Goal: Understand process/instructions: Learn how to perform a task or action

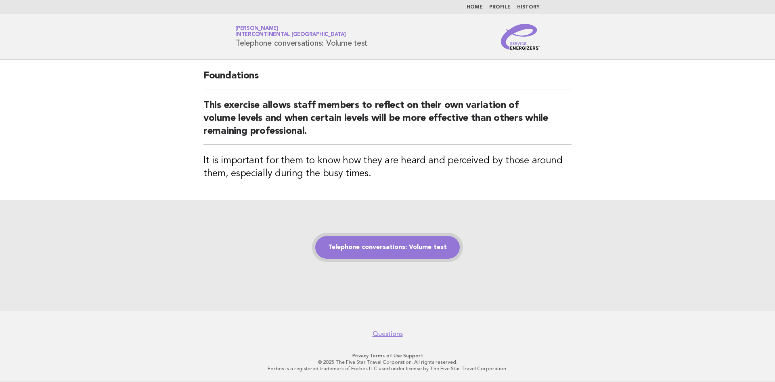
click at [408, 250] on link "Telephone conversations: Volume test" at bounding box center [387, 247] width 145 height 23
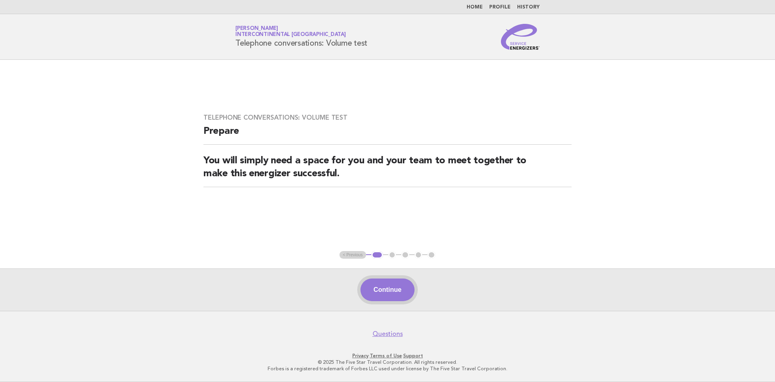
click at [386, 292] on button "Continue" at bounding box center [388, 289] width 54 height 23
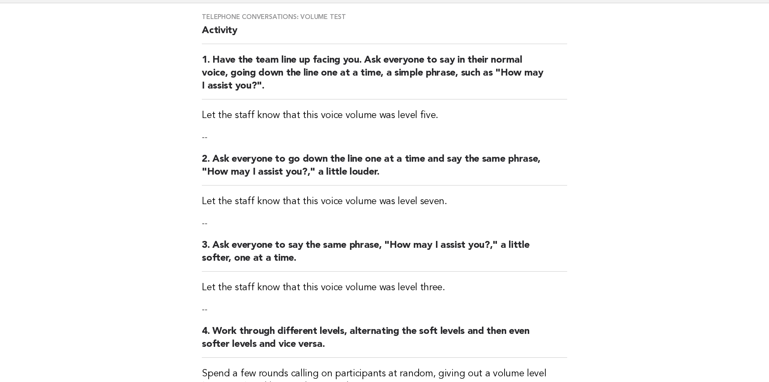
scroll to position [218, 0]
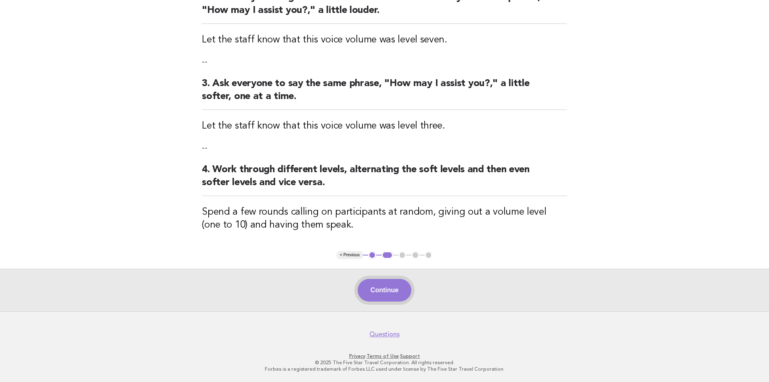
click at [389, 287] on button "Continue" at bounding box center [385, 290] width 54 height 23
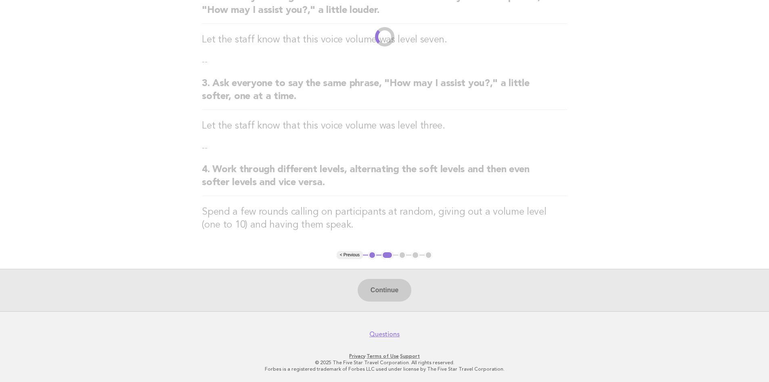
scroll to position [71, 0]
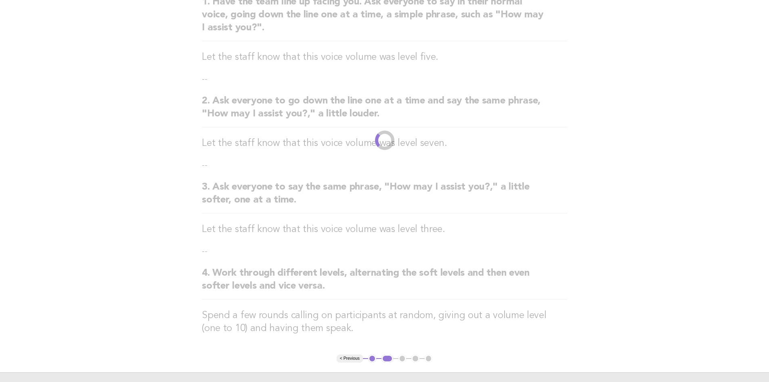
click at [389, 287] on main "Telephone conversations: Volume test Activity 1. Have the team line up facing y…" at bounding box center [384, 179] width 769 height 469
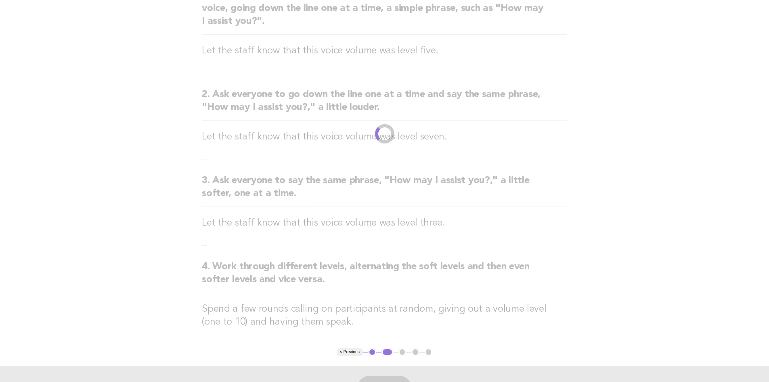
scroll to position [218, 0]
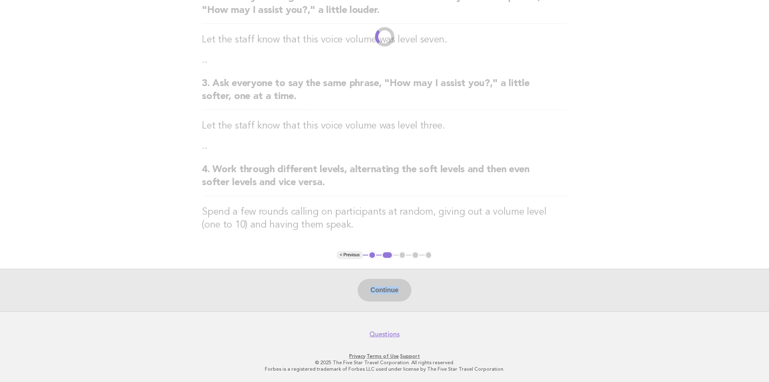
click at [408, 279] on div "Continue" at bounding box center [384, 289] width 769 height 42
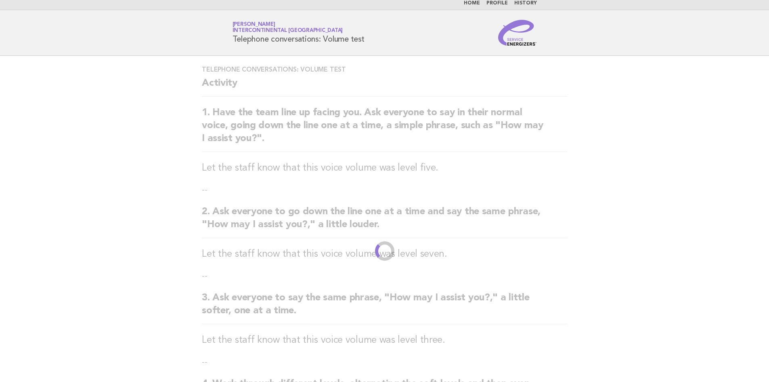
scroll to position [0, 0]
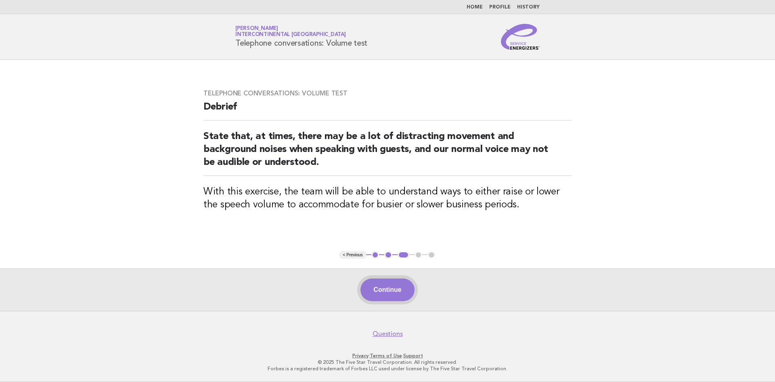
click at [394, 289] on button "Continue" at bounding box center [388, 289] width 54 height 23
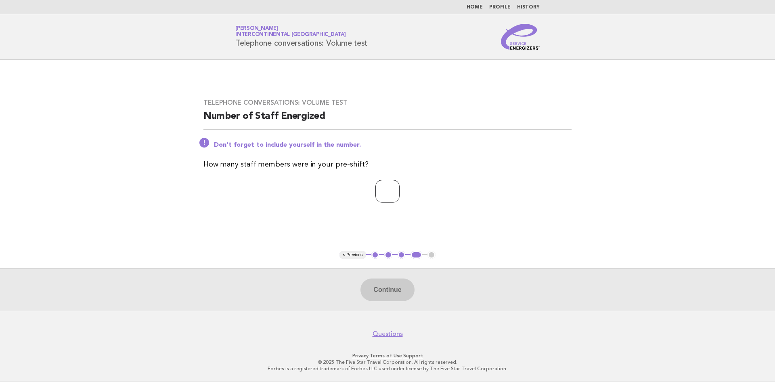
type input "*"
click at [400, 189] on input "*" at bounding box center [387, 191] width 24 height 23
type input "*"
click at [388, 290] on button "Continue" at bounding box center [388, 289] width 54 height 23
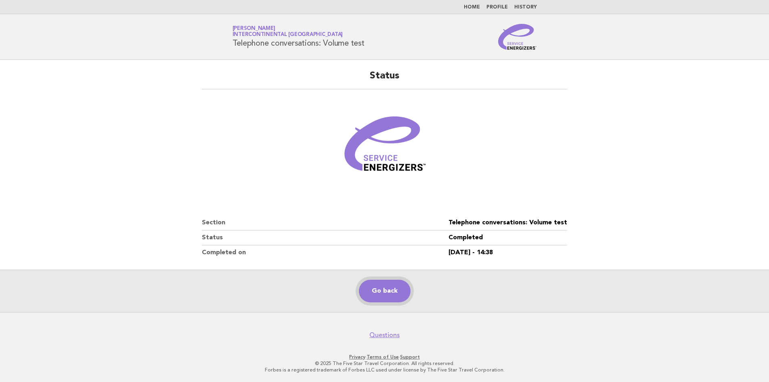
click at [388, 291] on link "Go back" at bounding box center [385, 290] width 52 height 23
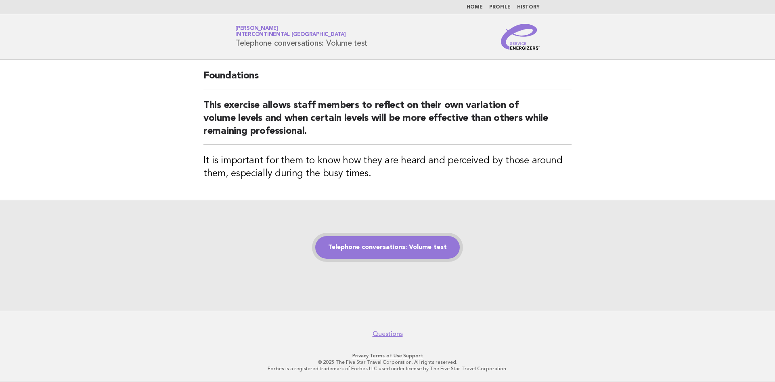
click at [379, 247] on link "Telephone conversations: Volume test" at bounding box center [387, 247] width 145 height 23
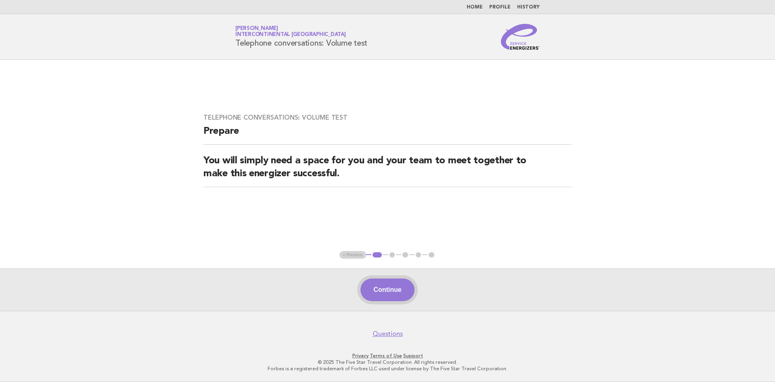
click at [380, 289] on button "Continue" at bounding box center [388, 289] width 54 height 23
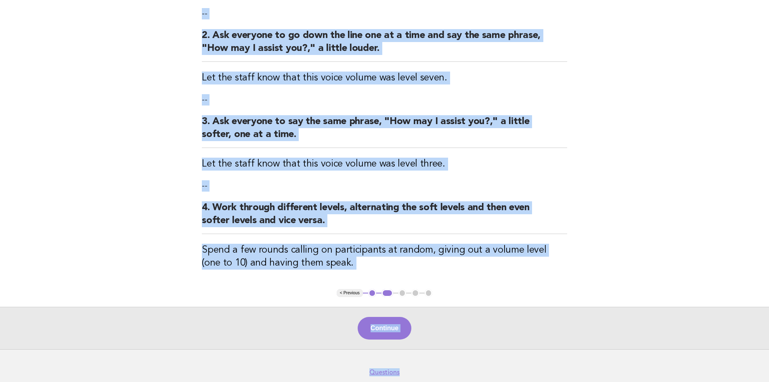
scroll to position [218, 0]
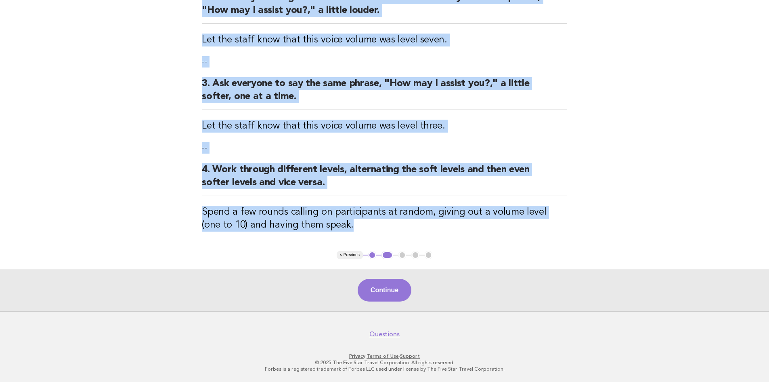
drag, startPoint x: 200, startPoint y: 46, endPoint x: 501, endPoint y: 253, distance: 365.4
click at [501, 253] on main "Telephone conversations: Volume test Activity 1. Have the team line up facing y…" at bounding box center [384, 76] width 769 height 469
click at [394, 288] on button "Continue" at bounding box center [385, 290] width 54 height 23
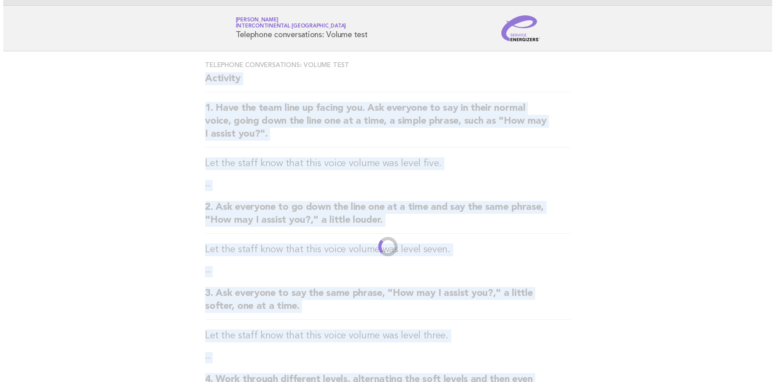
scroll to position [0, 0]
